Goal: Task Accomplishment & Management: Manage account settings

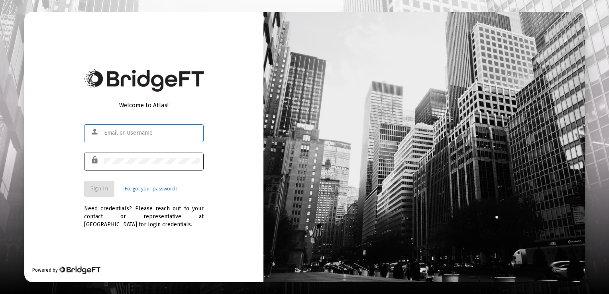
type input "andersont47@gmail.com"
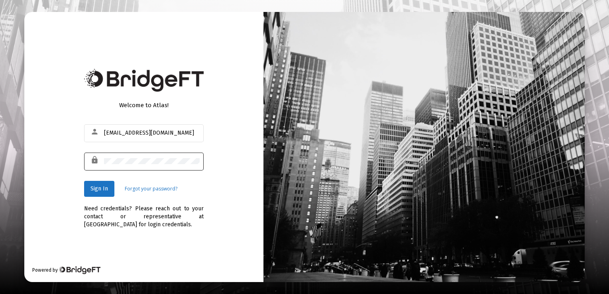
click at [93, 160] on mat-icon "lock" at bounding box center [95, 160] width 10 height 10
click at [198, 113] on div "Welcome to Atlas! person andersont47@gmail.com lock Sign In Forgot your passwor…" at bounding box center [143, 146] width 119 height 102
click at [100, 188] on span "Sign In" at bounding box center [99, 188] width 18 height 7
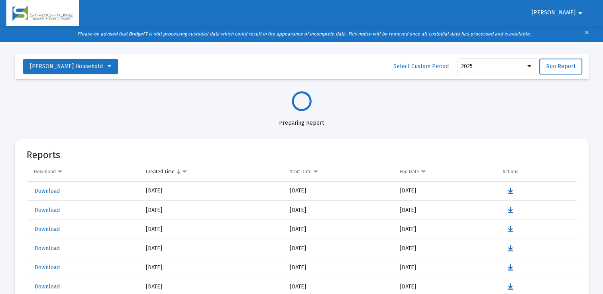
select select "View all"
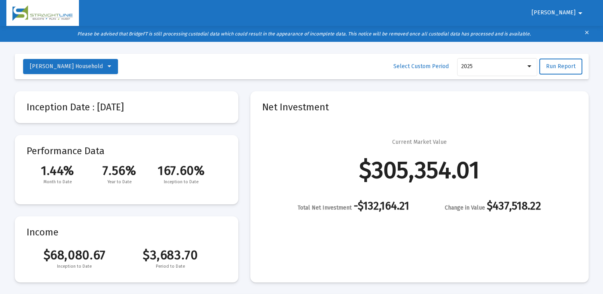
click at [578, 12] on mat-icon "arrow_drop_down" at bounding box center [580, 13] width 10 height 16
click at [577, 32] on button "Logout" at bounding box center [575, 33] width 45 height 19
